Goal: Information Seeking & Learning: Learn about a topic

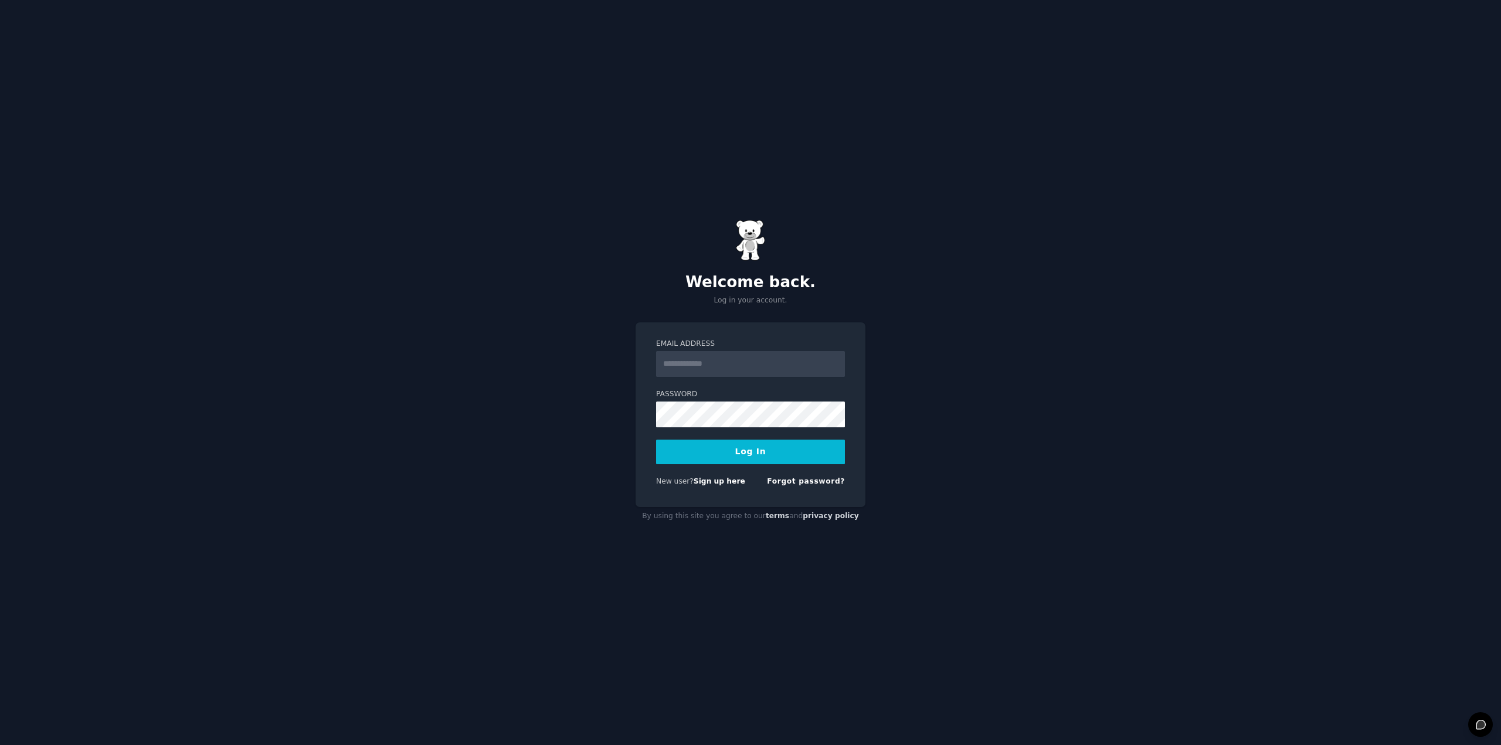
click at [738, 356] on input "Email Address" at bounding box center [750, 364] width 189 height 26
click at [713, 362] on input "Email Address" at bounding box center [750, 364] width 189 height 26
type input "***"
click at [711, 364] on input "Email Address" at bounding box center [750, 364] width 189 height 26
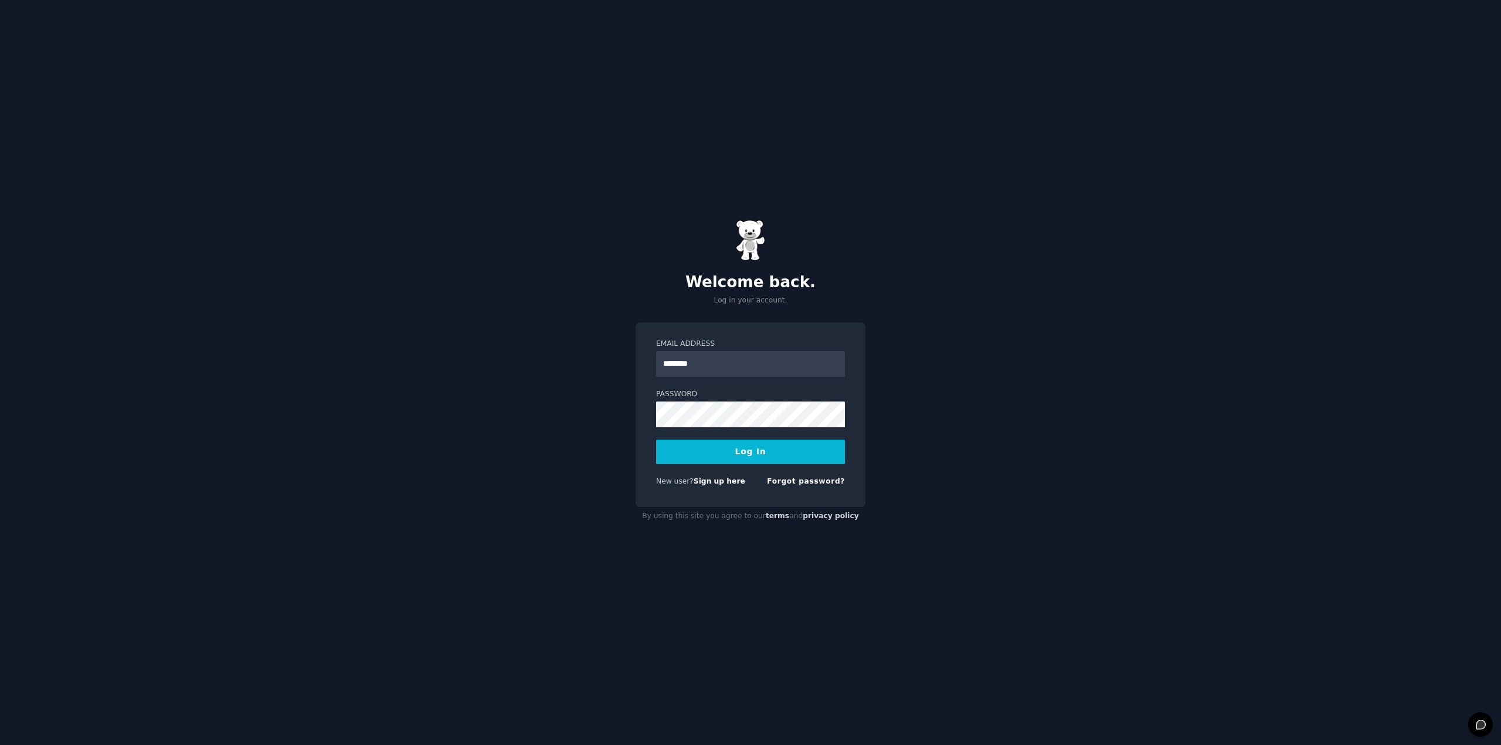
click at [748, 451] on button "Log In" at bounding box center [750, 452] width 189 height 25
click at [715, 366] on input "********" at bounding box center [750, 364] width 189 height 26
type input "**********"
click at [508, 338] on div "**********" at bounding box center [750, 372] width 1501 height 745
click at [780, 455] on button "Log In" at bounding box center [750, 452] width 189 height 25
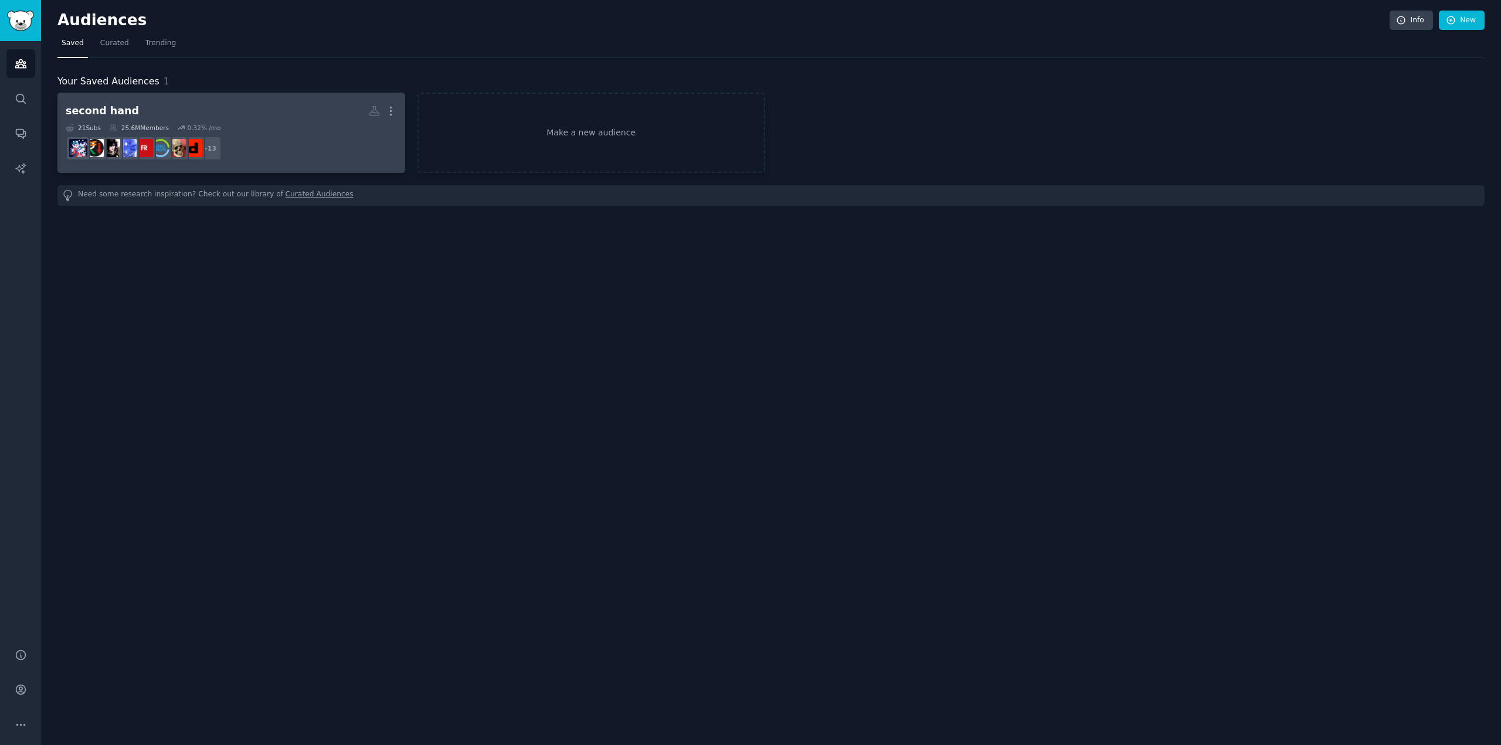
click at [239, 124] on div "21 Sub s 25.6M Members 0.32 % /mo" at bounding box center [231, 128] width 331 height 8
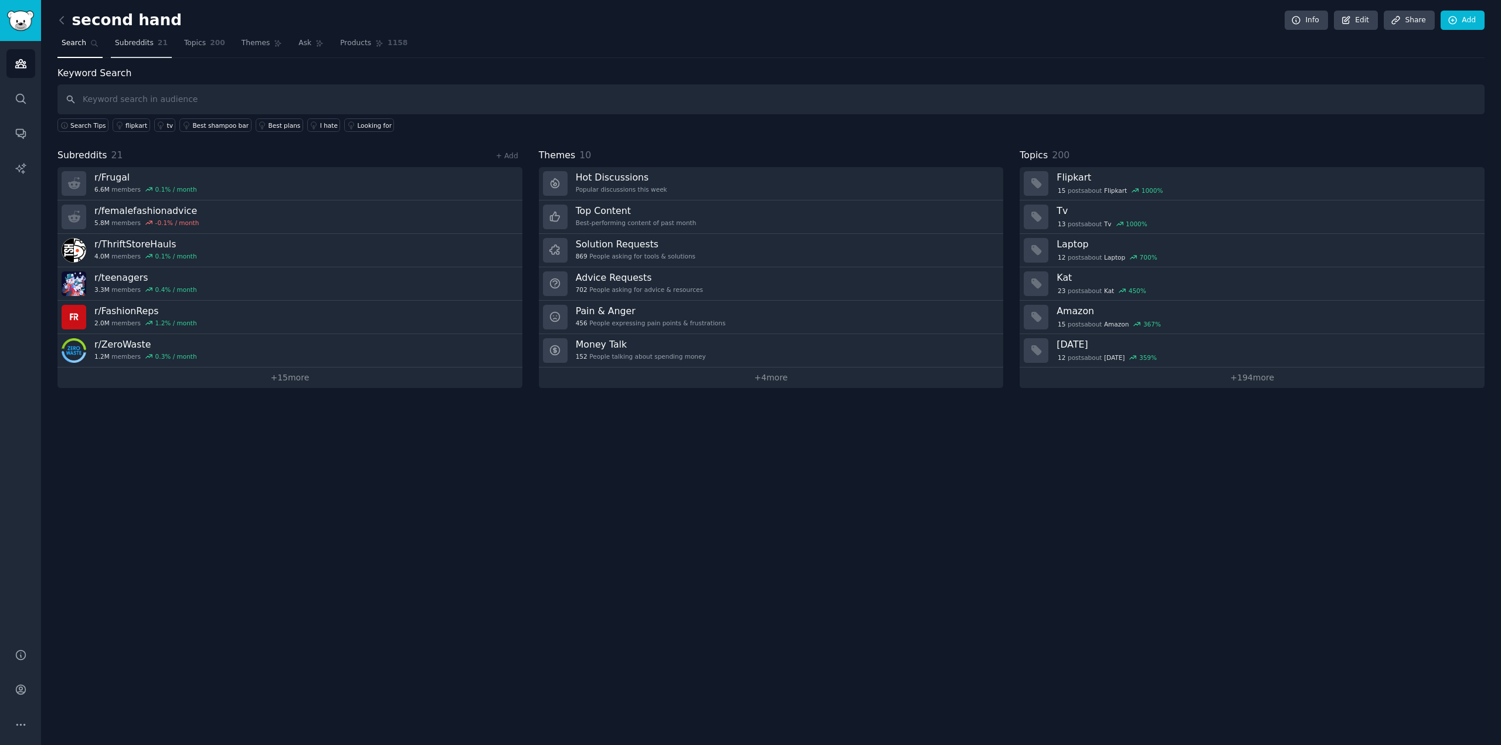
click at [139, 45] on span "Subreddits" at bounding box center [134, 43] width 39 height 11
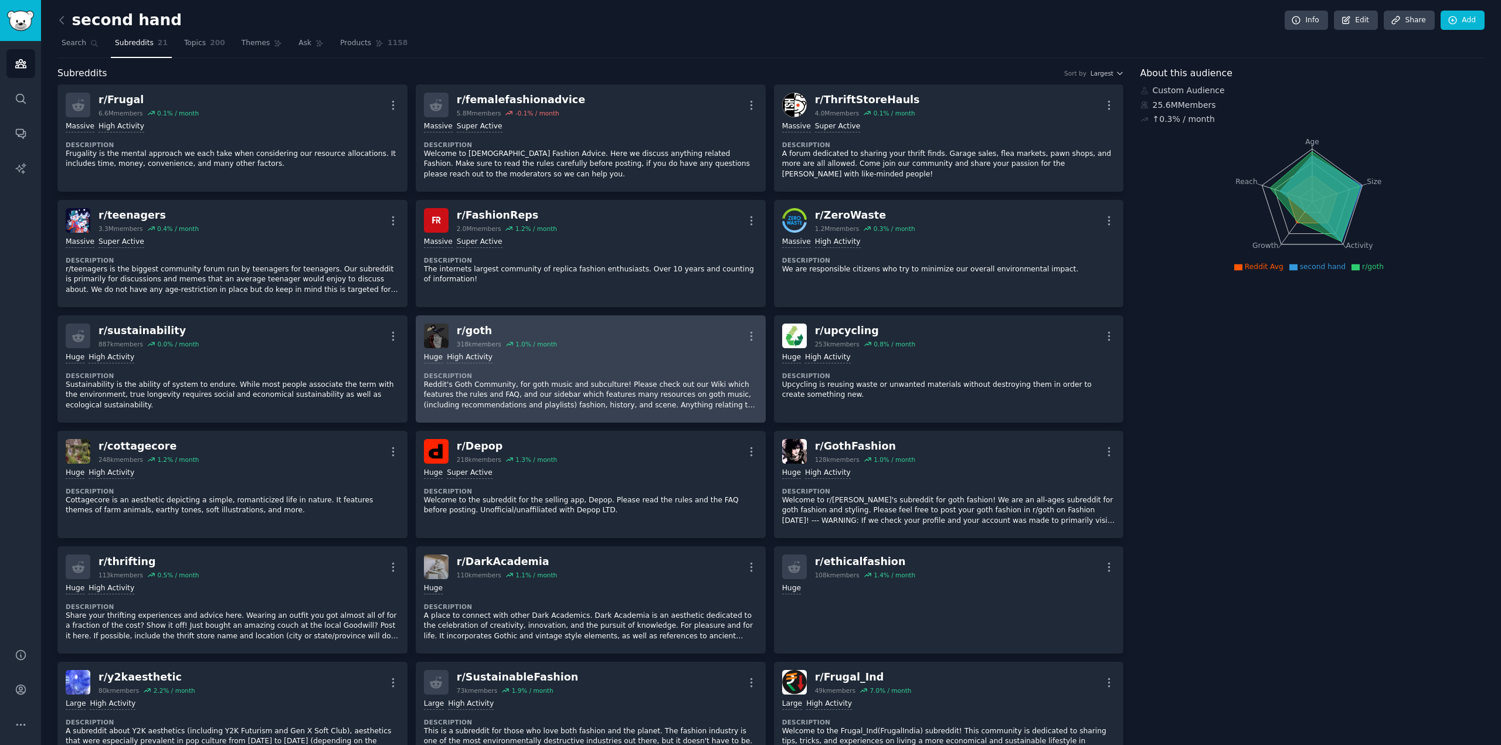
click at [638, 354] on div "100,000 - 1,000,000 members Huge High Activity" at bounding box center [591, 357] width 334 height 11
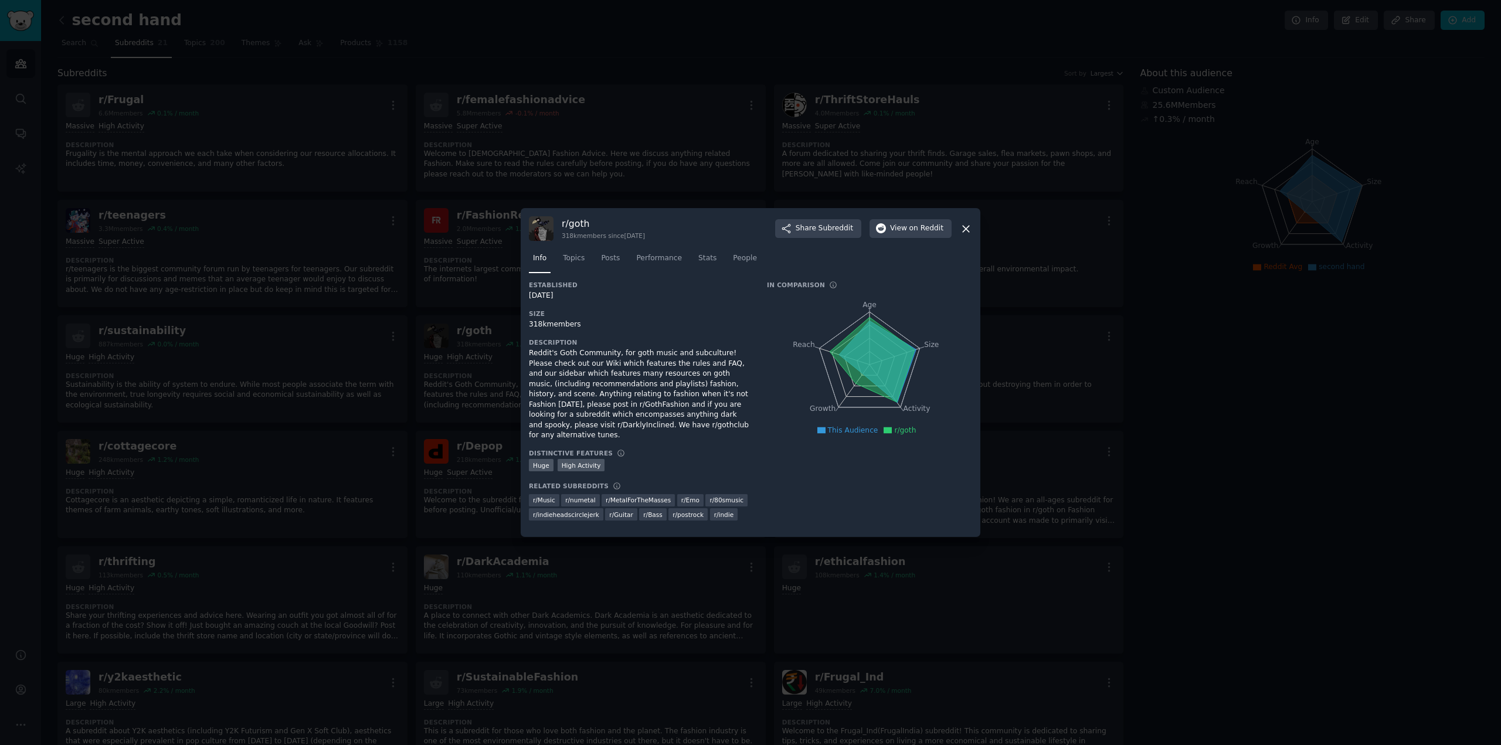
click at [921, 154] on div at bounding box center [750, 372] width 1501 height 745
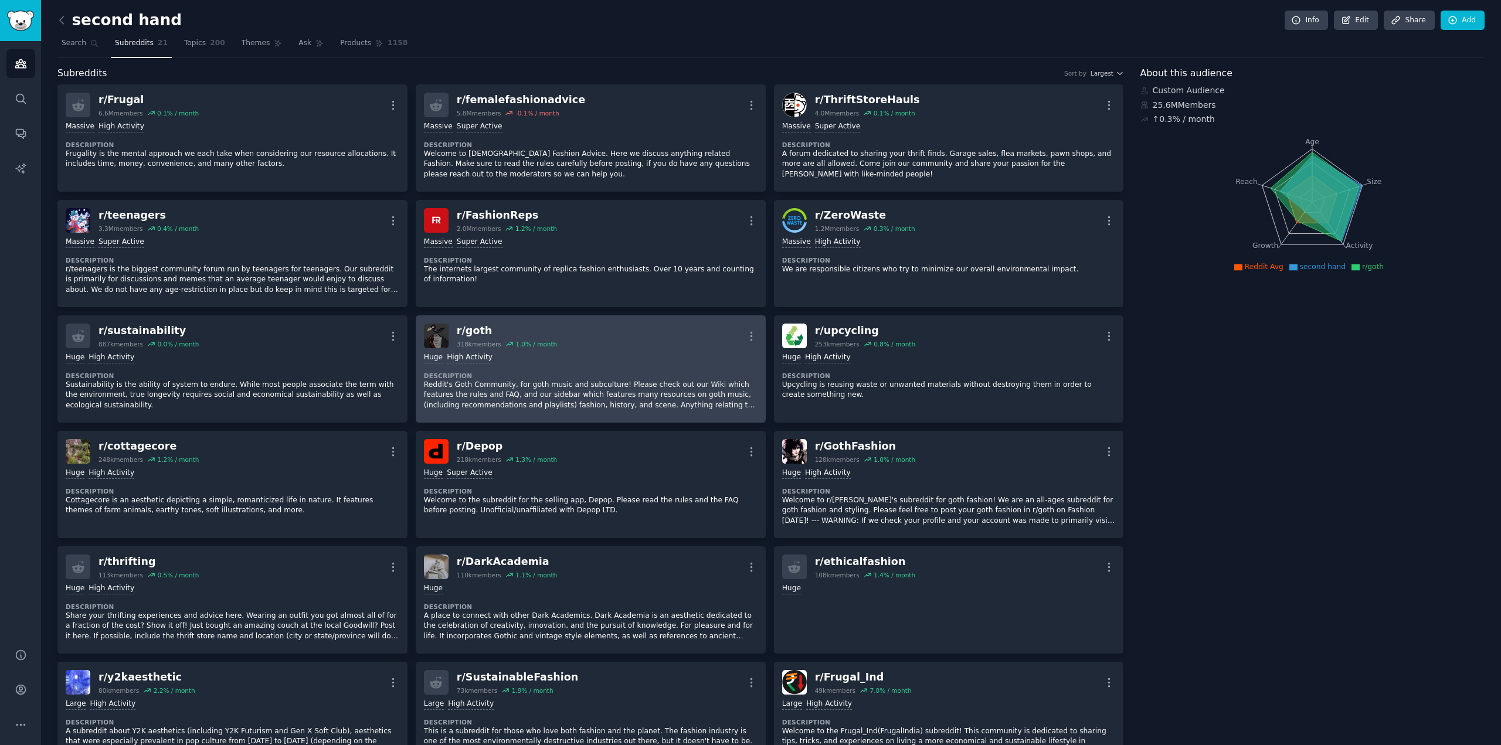
click at [466, 333] on div "r/ goth" at bounding box center [507, 331] width 100 height 15
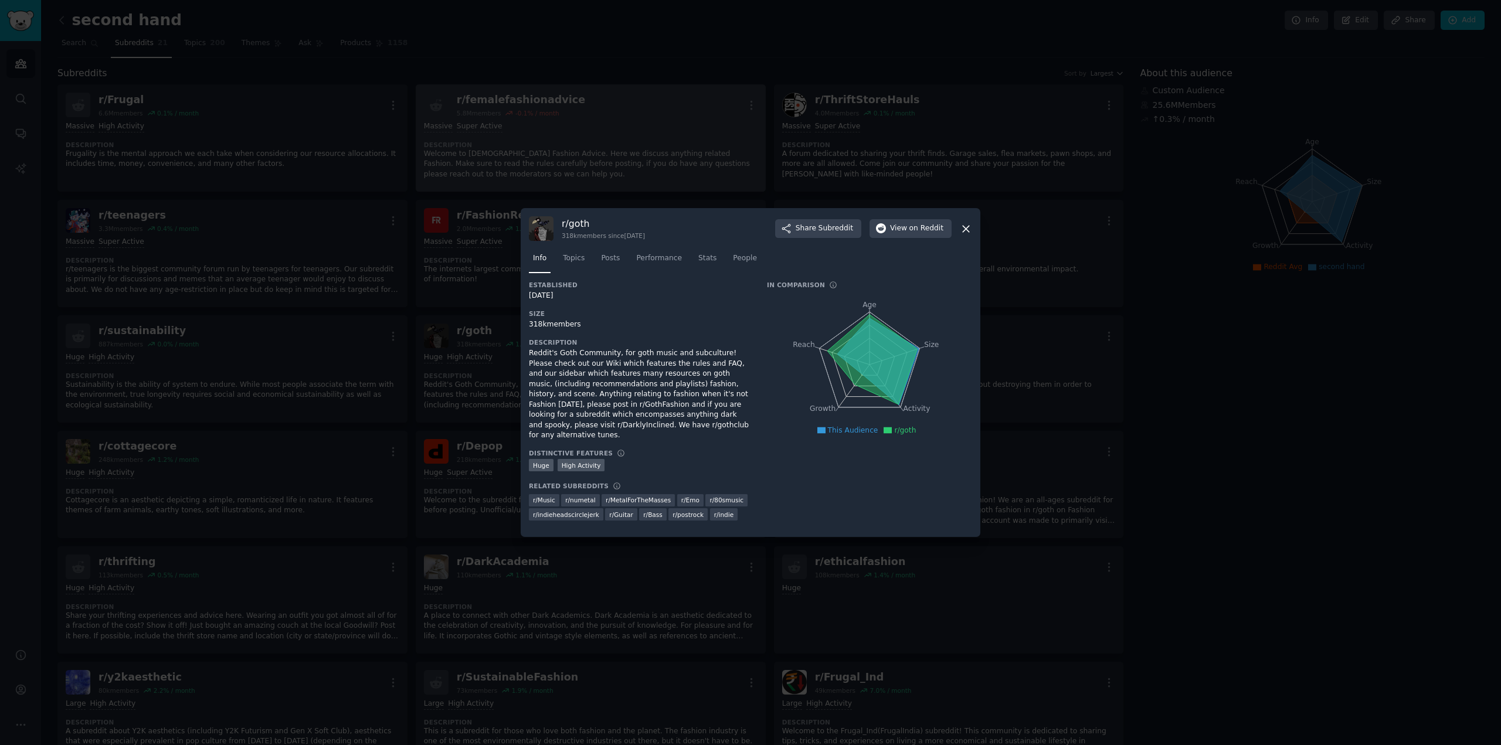
click at [700, 184] on div at bounding box center [750, 372] width 1501 height 745
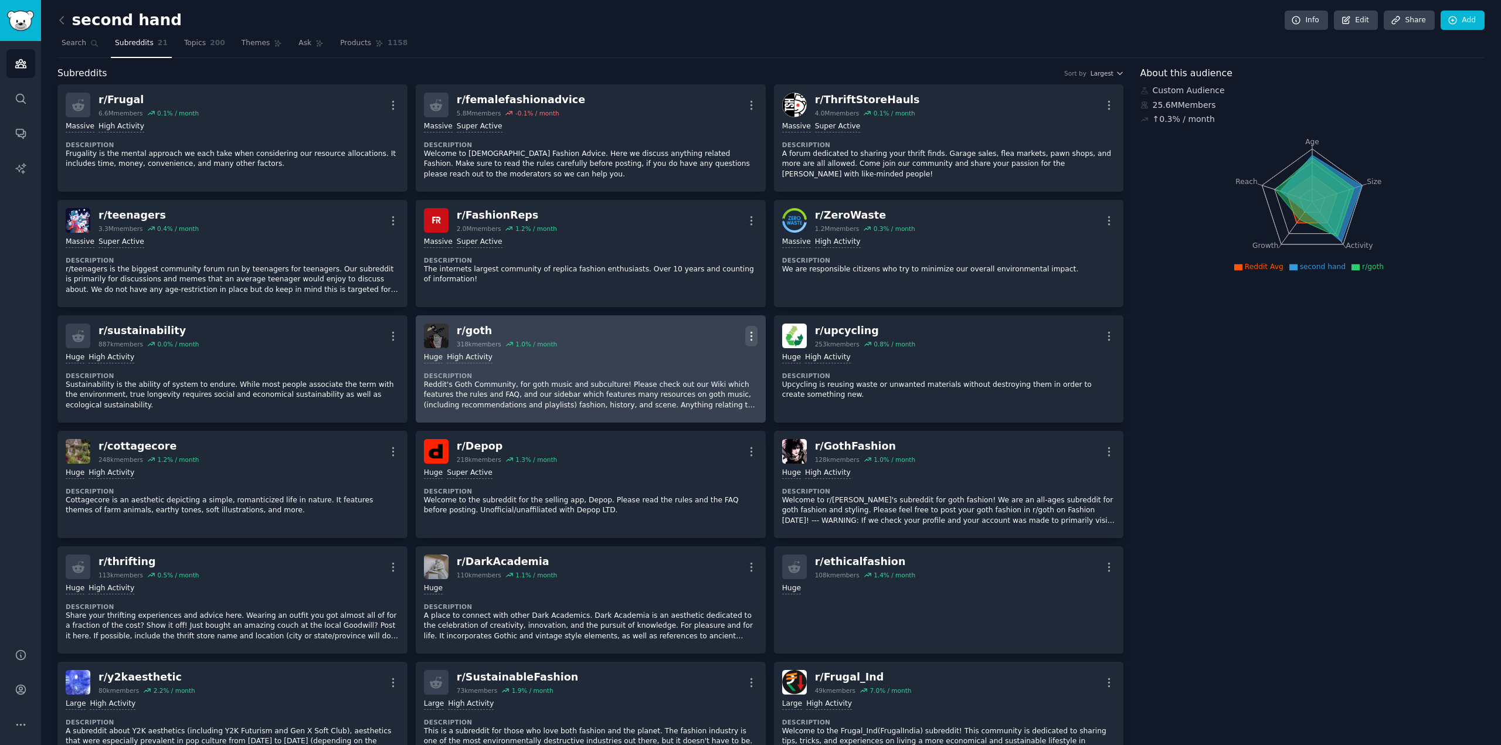
click at [747, 337] on icon "button" at bounding box center [751, 336] width 12 height 12
click at [708, 337] on link "View" at bounding box center [704, 340] width 70 height 25
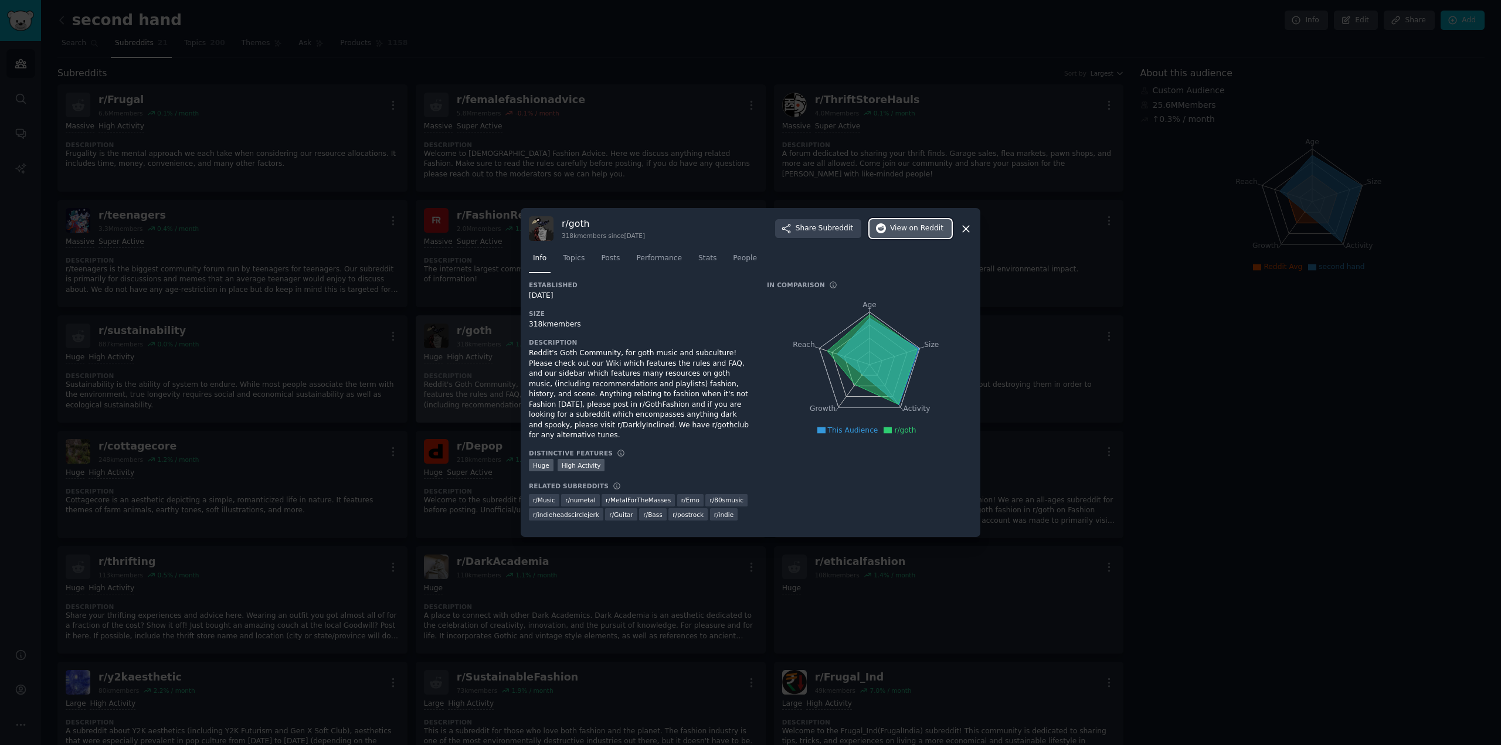
click at [933, 234] on span "on Reddit" at bounding box center [927, 228] width 34 height 11
click at [965, 229] on icon at bounding box center [966, 229] width 12 height 12
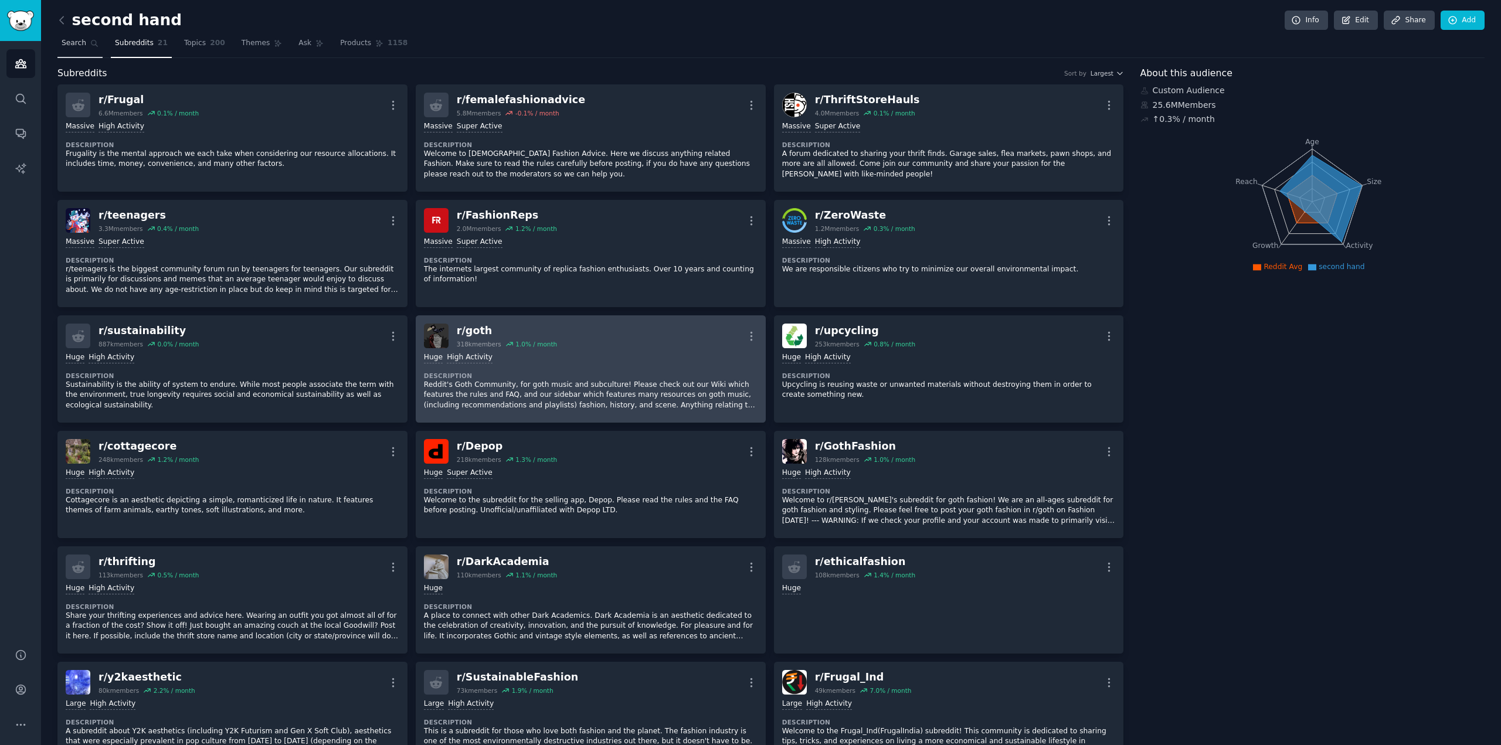
click at [76, 43] on span "Search" at bounding box center [74, 43] width 25 height 11
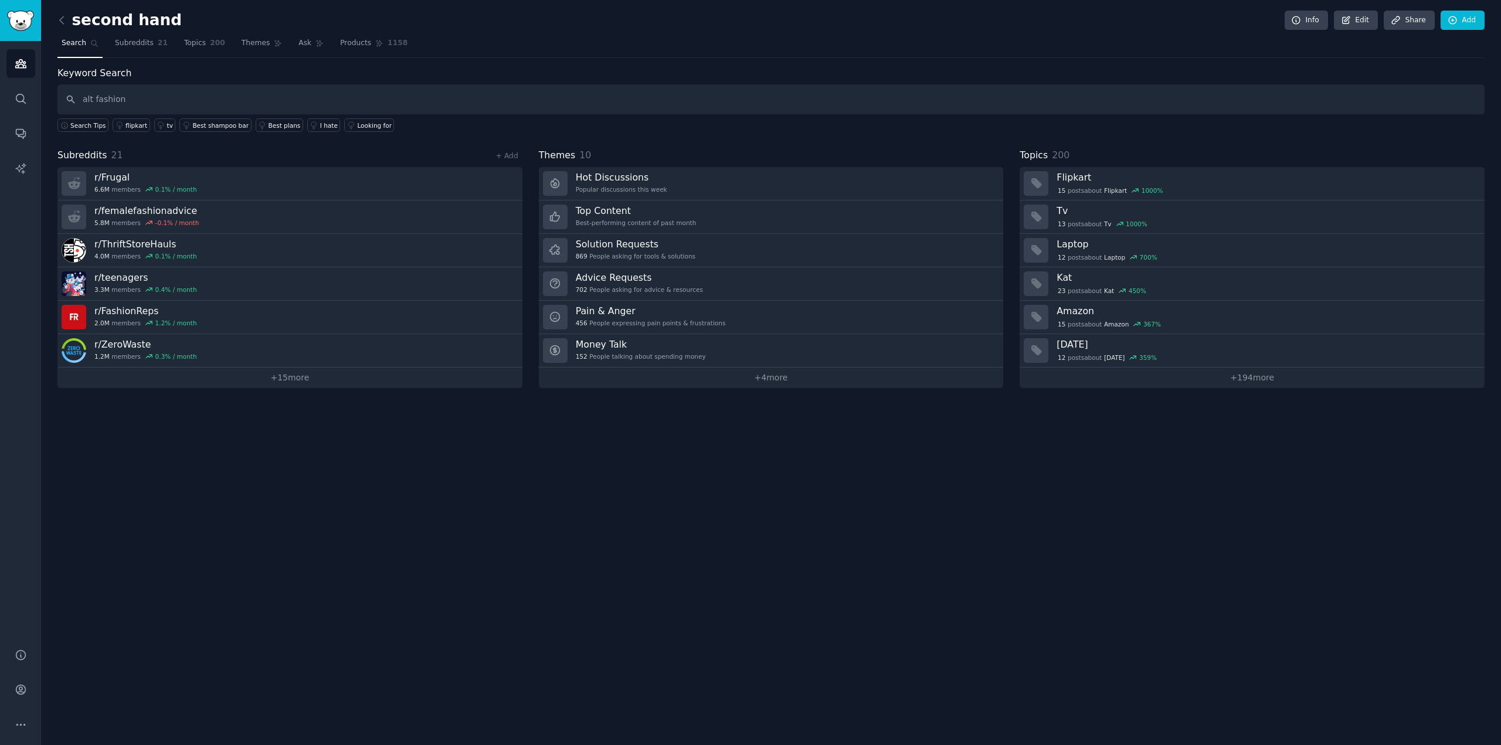
type input "alt fashion"
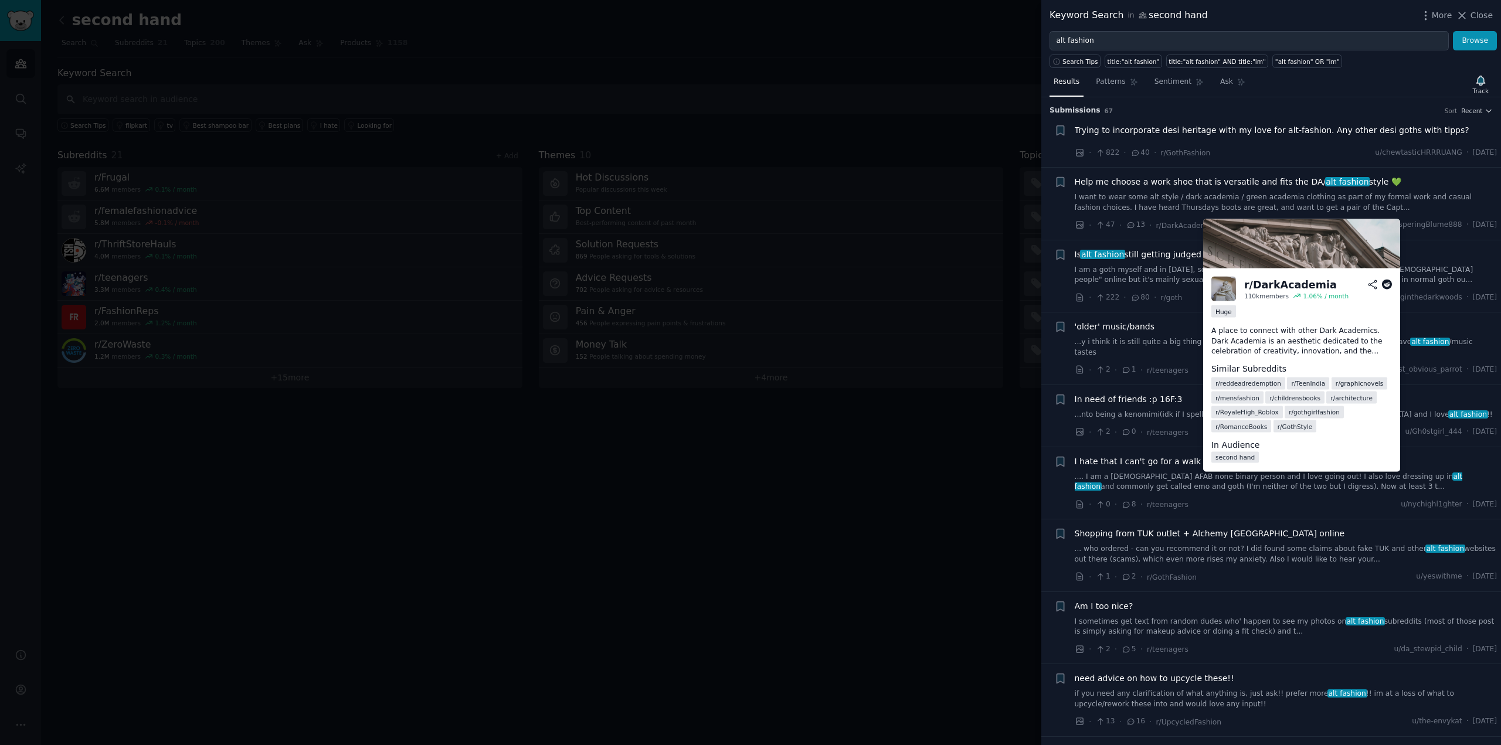
click at [1388, 284] on icon at bounding box center [1387, 285] width 11 height 11
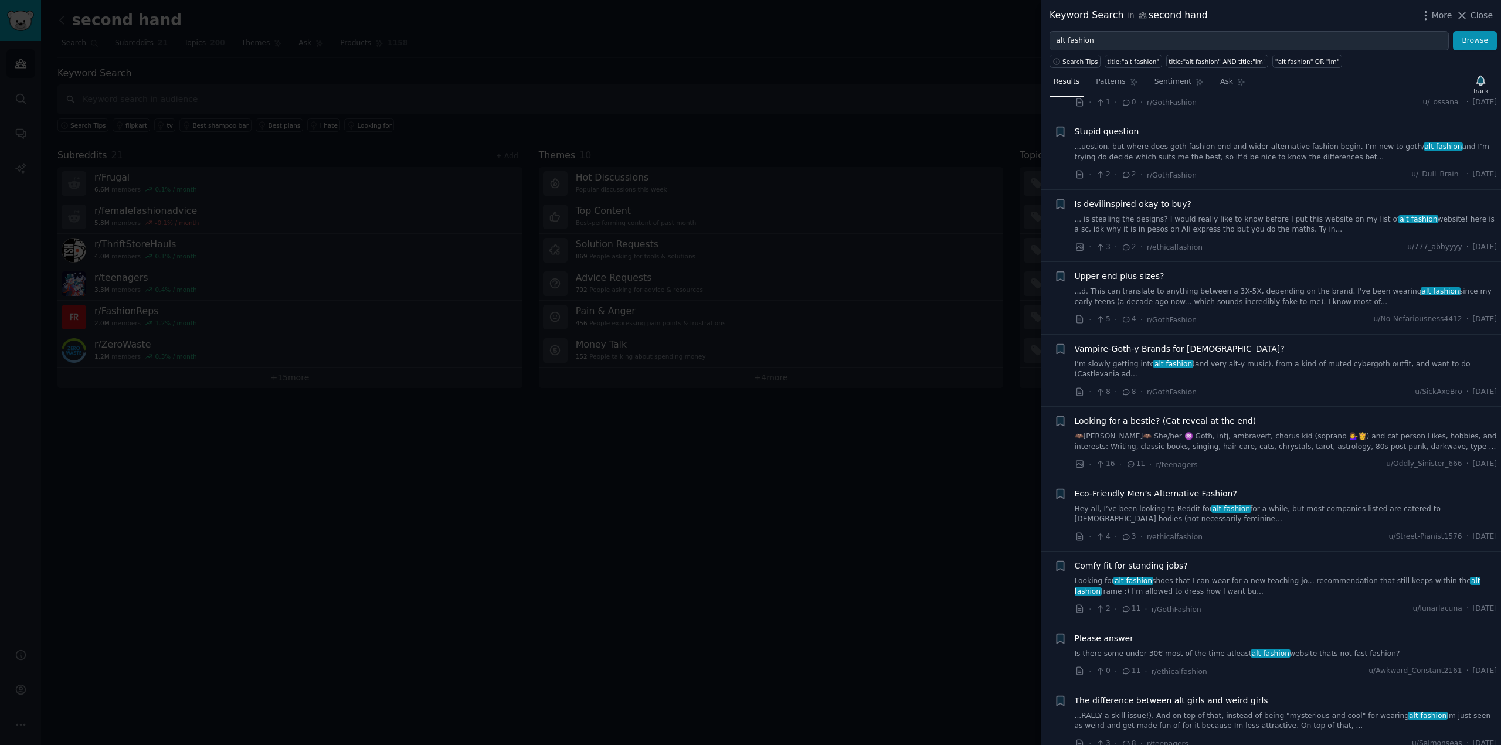
scroll to position [1701, 0]
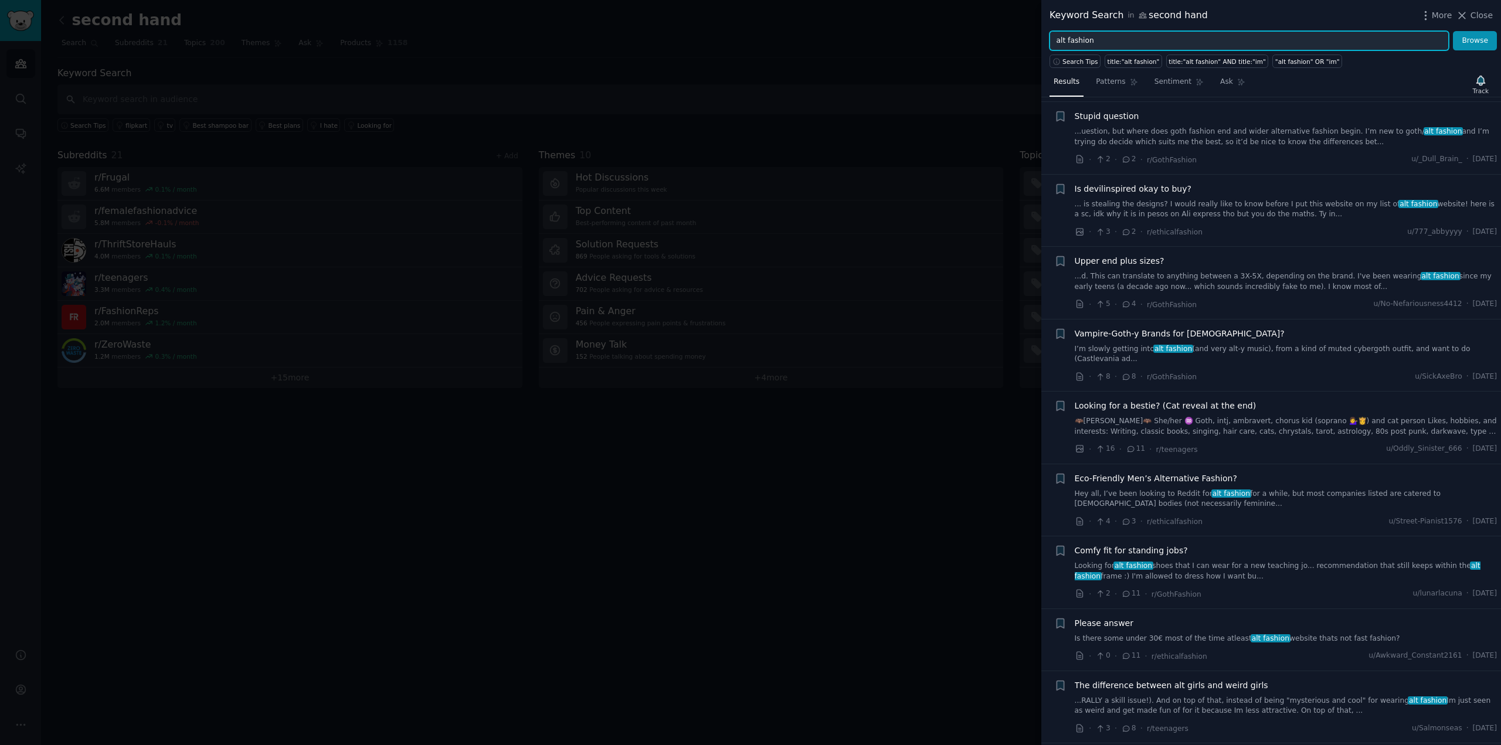
drag, startPoint x: 1065, startPoint y: 39, endPoint x: 1246, endPoint y: 66, distance: 183.2
click at [1246, 66] on div "Keyword Search in second hand More Close alt fashion Browse Search Tips title:"…" at bounding box center [1272, 372] width 460 height 745
type input "alt style"
click at [1453, 31] on button "Browse" at bounding box center [1475, 41] width 44 height 20
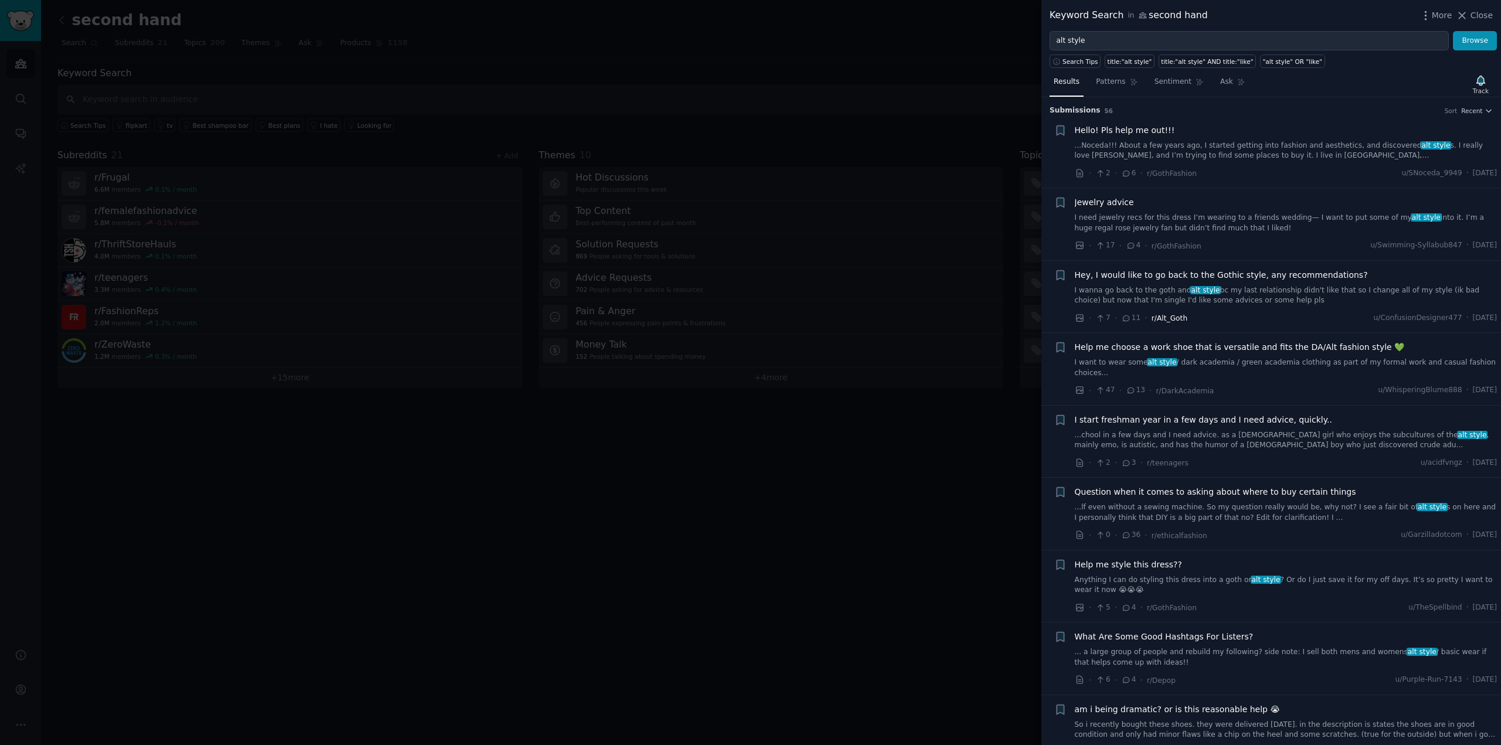
click at [1158, 321] on span "r/Alt_Goth" at bounding box center [1170, 318] width 36 height 8
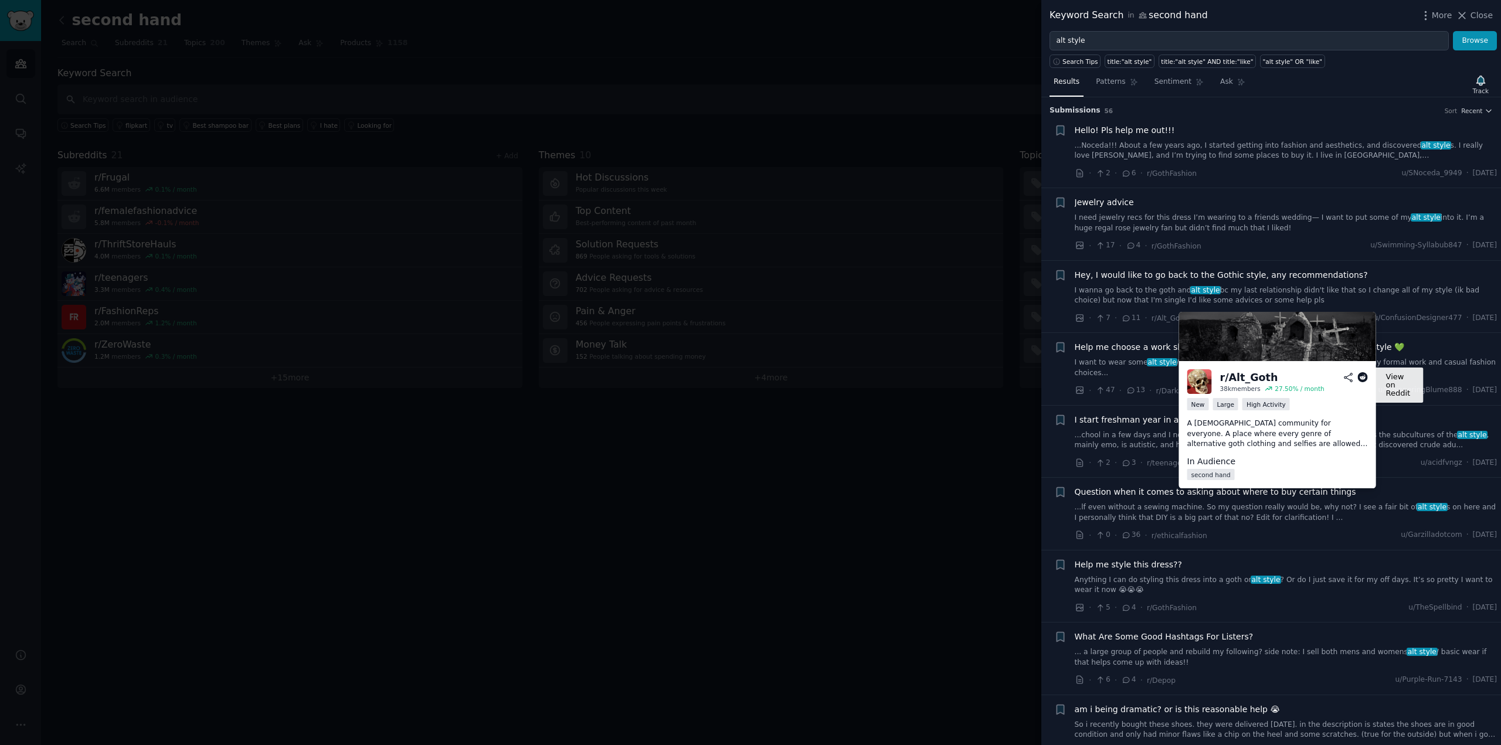
click at [1365, 375] on icon at bounding box center [1363, 377] width 11 height 11
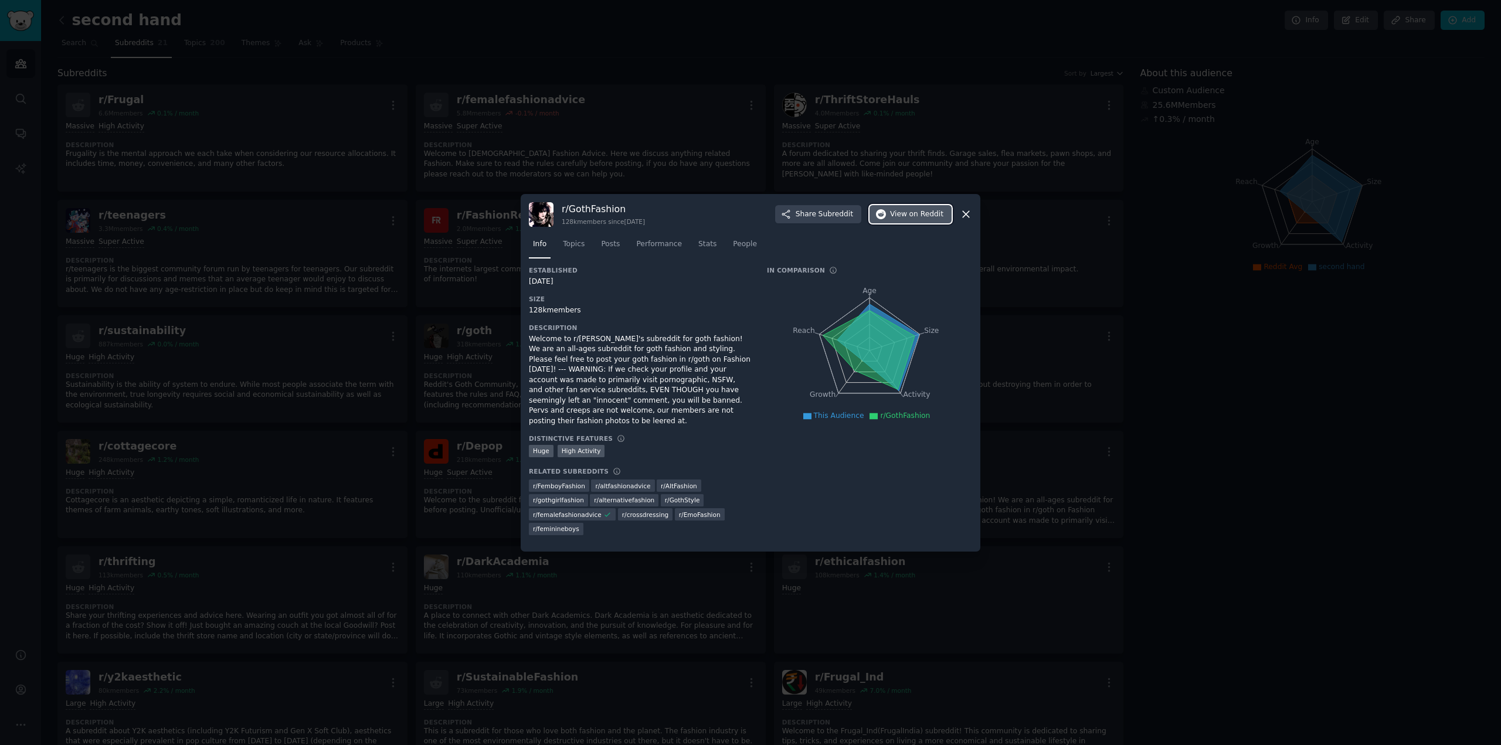
click at [905, 221] on button "View on Reddit" at bounding box center [911, 214] width 82 height 19
